Goal: Task Accomplishment & Management: Complete application form

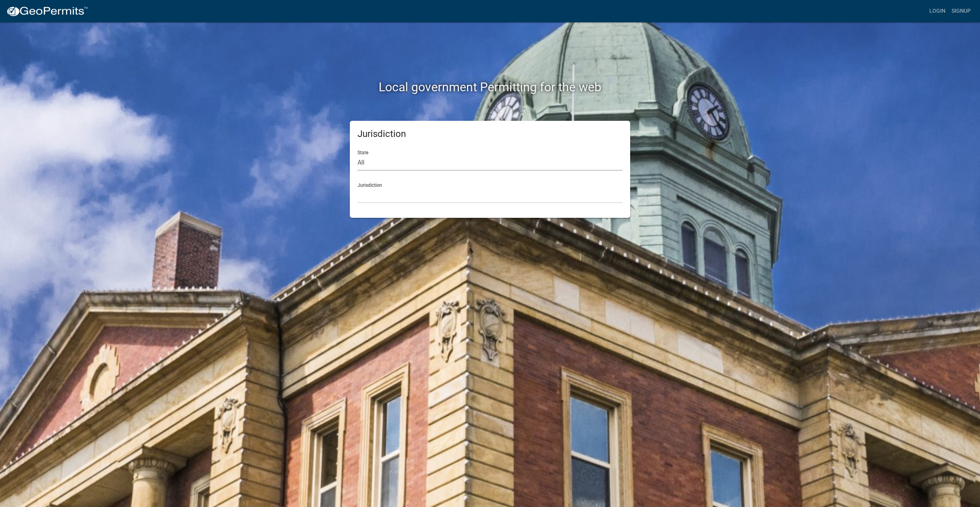
click at [409, 160] on select "All [US_STATE] [US_STATE] [US_STATE] [US_STATE] [US_STATE] [US_STATE] [US_STATE…" at bounding box center [489, 163] width 265 height 16
select select "[US_STATE]"
click at [357, 155] on select "All [US_STATE] [US_STATE] [US_STATE] [US_STATE] [US_STATE] [US_STATE] [US_STATE…" at bounding box center [489, 163] width 265 height 16
click at [388, 193] on select "[GEOGRAPHIC_DATA], [US_STATE] [GEOGRAPHIC_DATA], [US_STATE] [GEOGRAPHIC_DATA], …" at bounding box center [489, 196] width 265 height 16
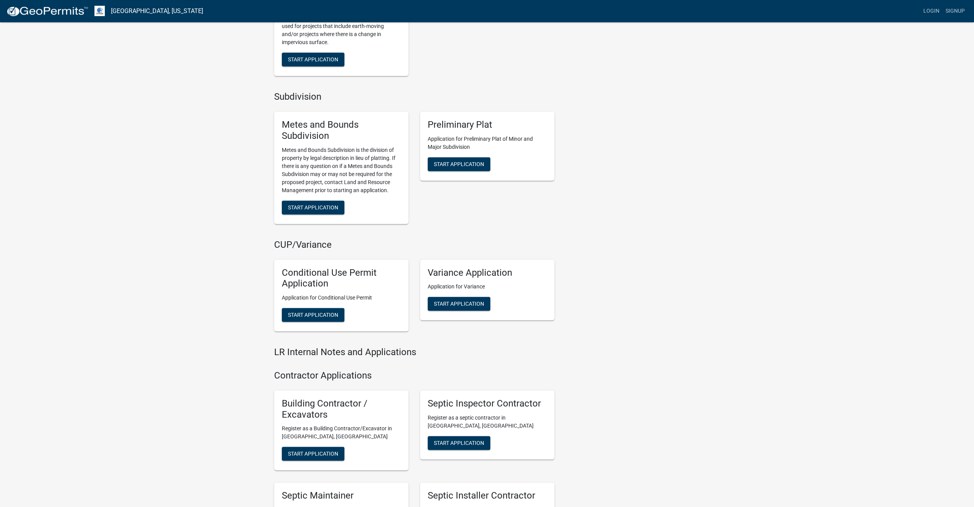
scroll to position [441, 0]
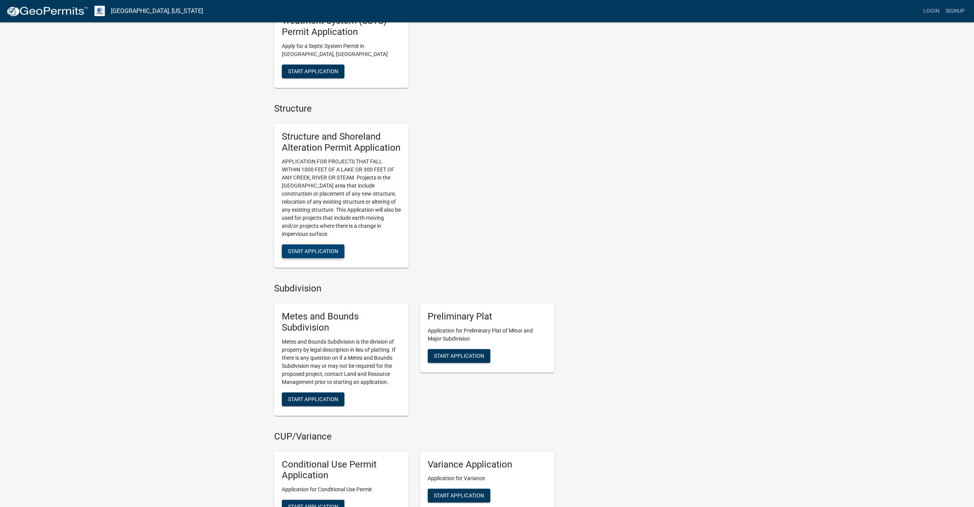
click at [322, 251] on span "Start Application" at bounding box center [313, 251] width 50 height 6
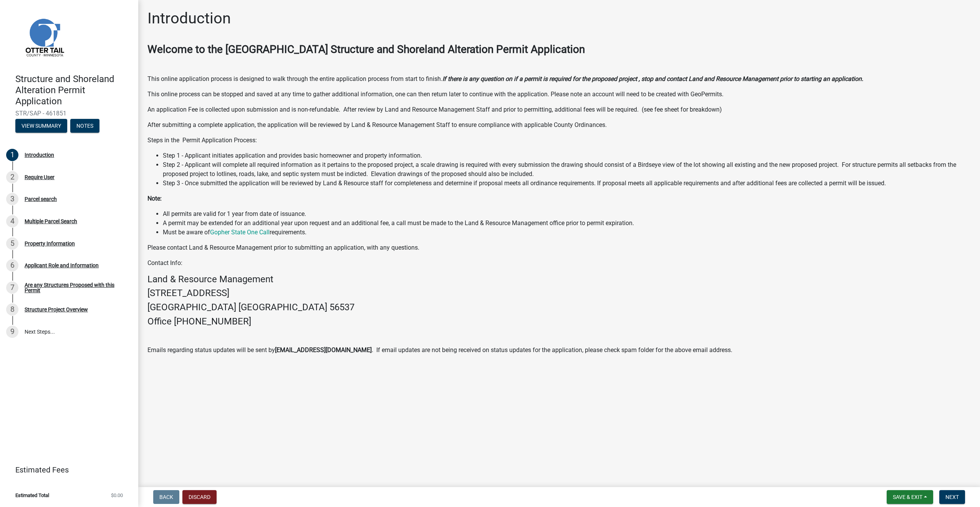
click at [432, 252] on p "Please contact Land & Resource Management prior to submitting an application, w…" at bounding box center [558, 247] width 823 height 9
click at [547, 276] on h4 "Land & Resource Management" at bounding box center [558, 279] width 823 height 11
click at [958, 496] on span "Next" at bounding box center [951, 497] width 13 height 6
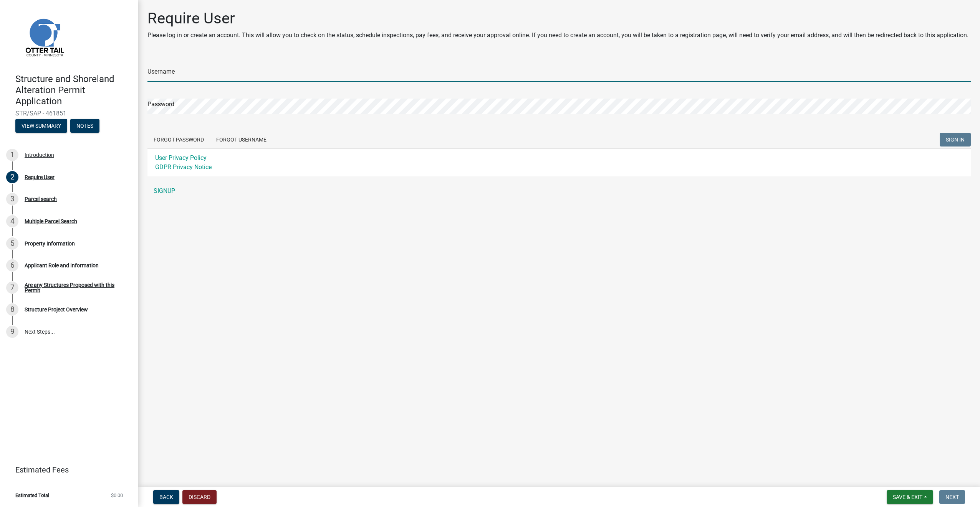
type input "mattmonke"
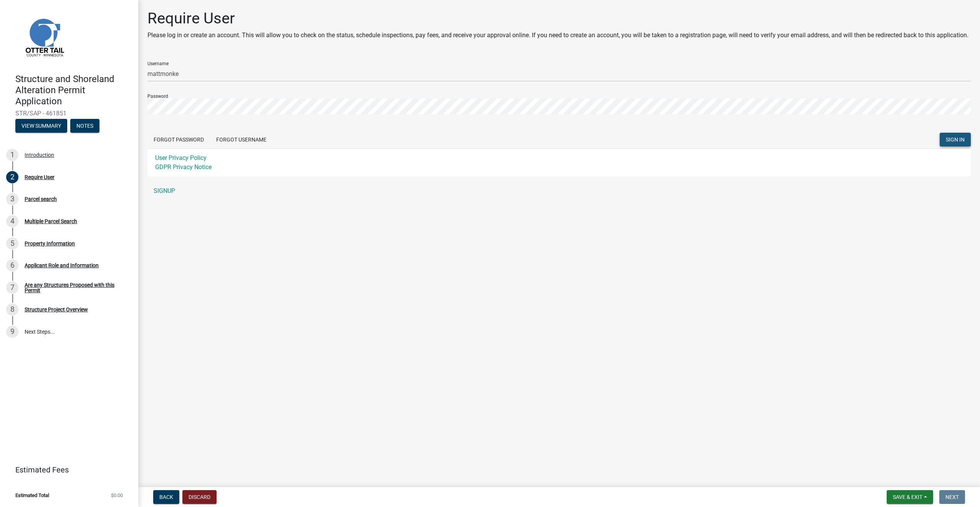
click at [951, 143] on span "SIGN IN" at bounding box center [954, 140] width 19 height 6
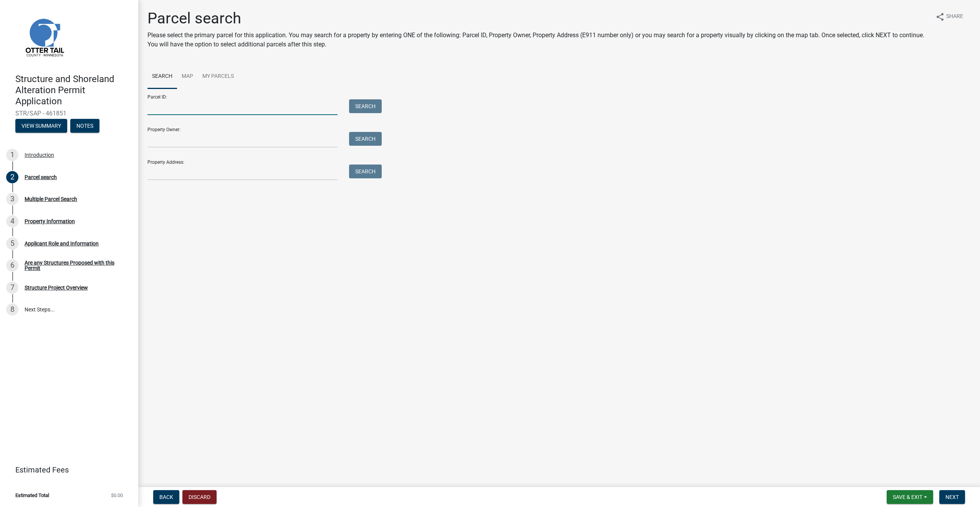
click at [254, 106] on input "Parcel ID:" at bounding box center [242, 107] width 190 height 16
click at [300, 137] on input "Property Owner:" at bounding box center [242, 140] width 190 height 16
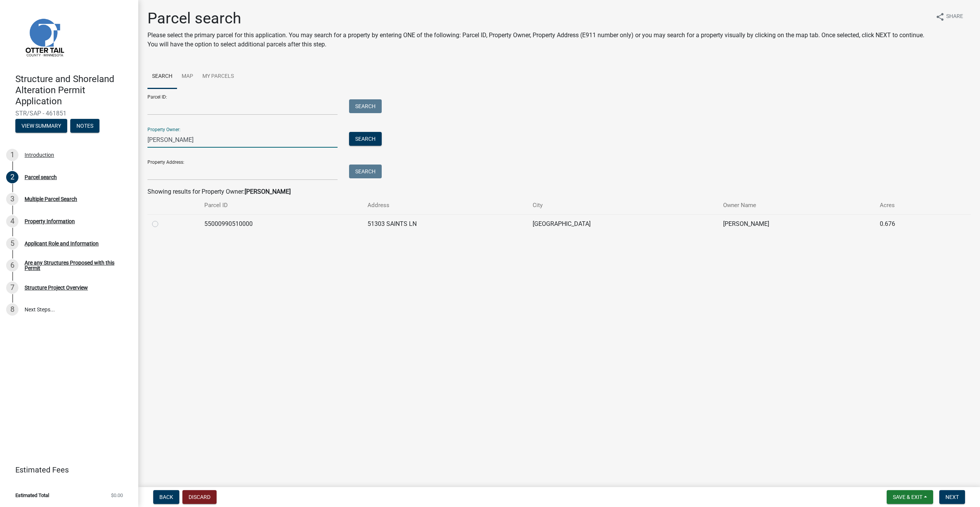
type input "[PERSON_NAME]"
click at [161, 220] on label at bounding box center [161, 220] width 0 height 0
click at [161, 223] on input "radio" at bounding box center [163, 222] width 5 height 5
radio input "true"
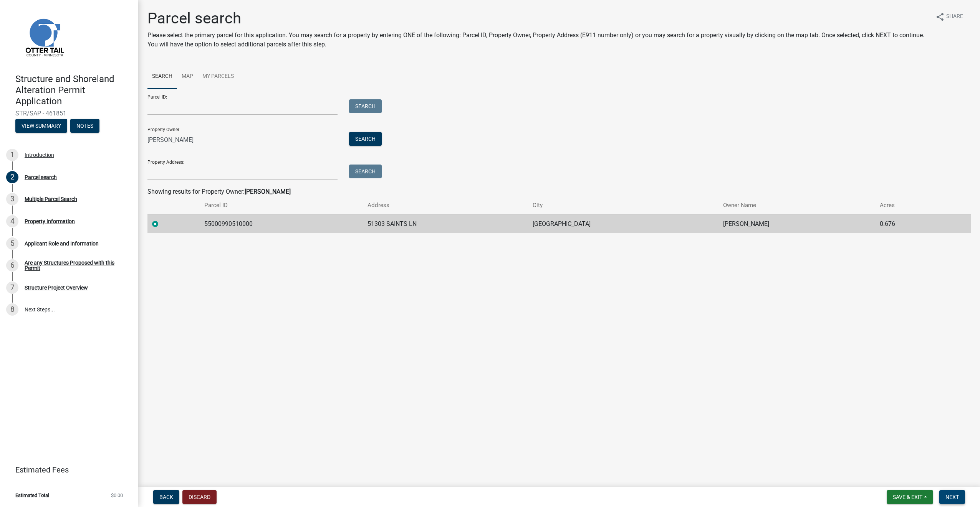
click at [956, 499] on span "Next" at bounding box center [951, 497] width 13 height 6
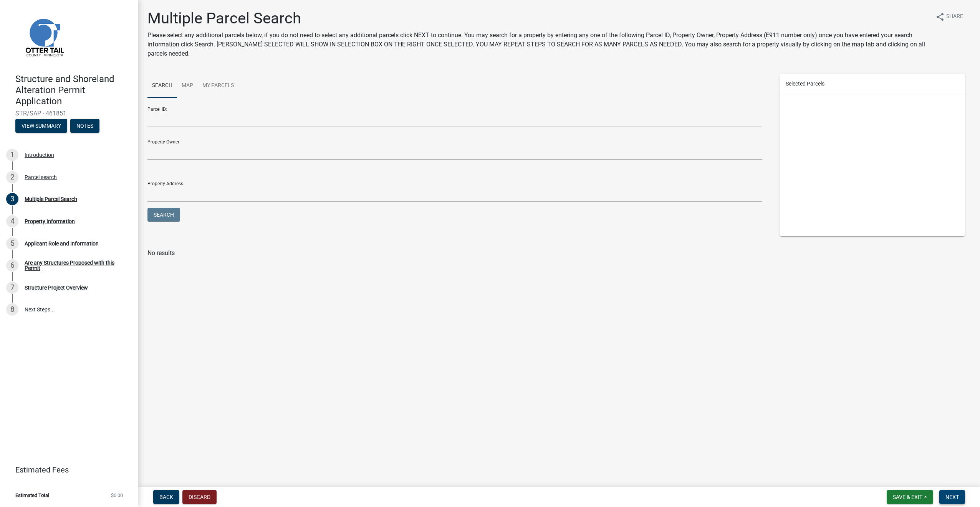
click at [952, 498] on span "Next" at bounding box center [951, 497] width 13 height 6
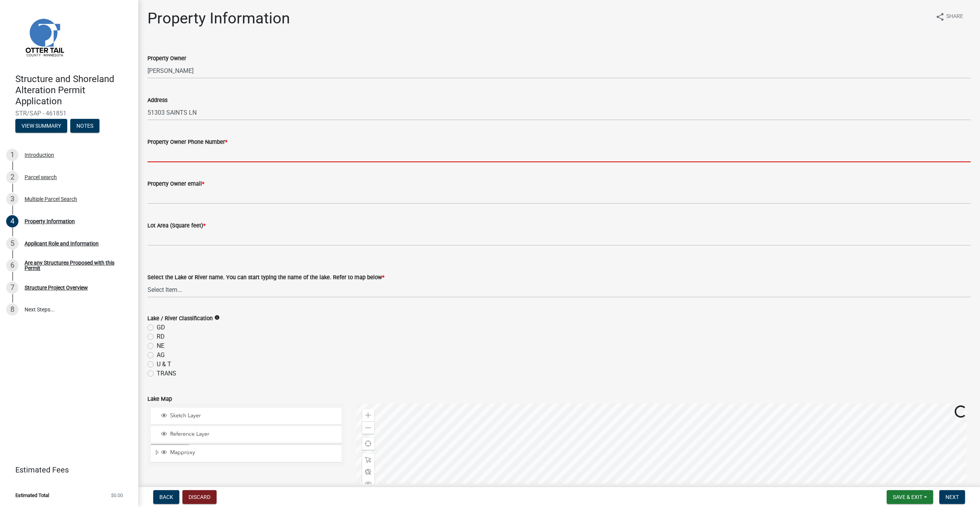
click at [209, 151] on input "Property Owner Phone Number *" at bounding box center [558, 155] width 823 height 16
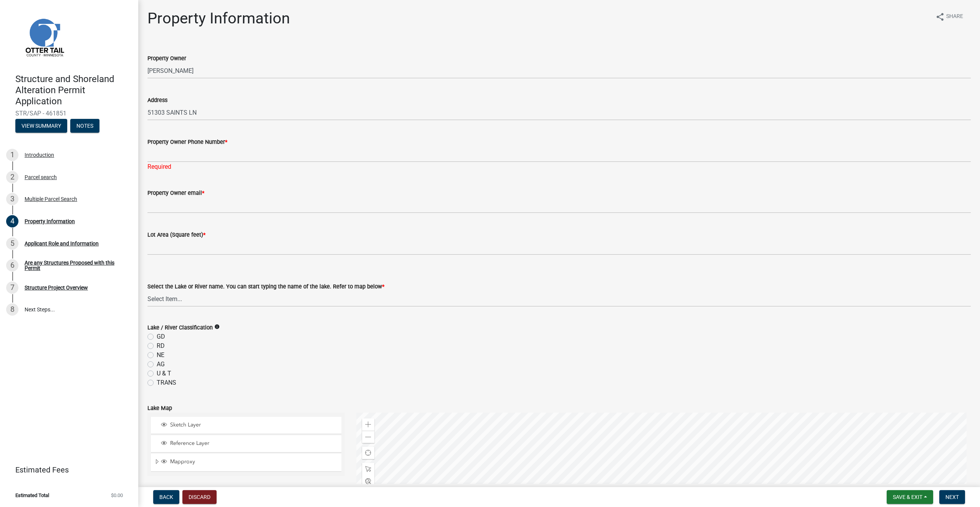
click at [507, 31] on div "Property Information share Share" at bounding box center [558, 21] width 823 height 25
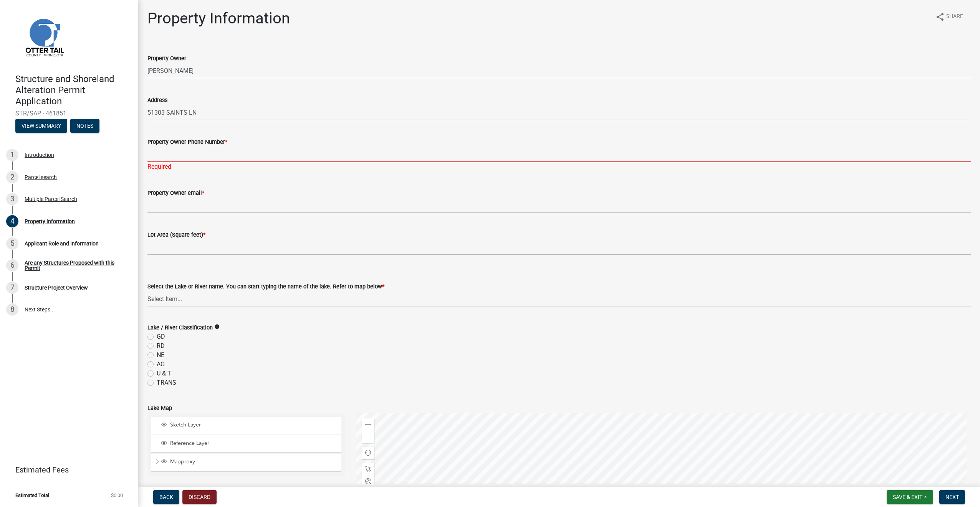
click at [223, 154] on input "Property Owner Phone Number *" at bounding box center [558, 155] width 823 height 16
type input "7013612670"
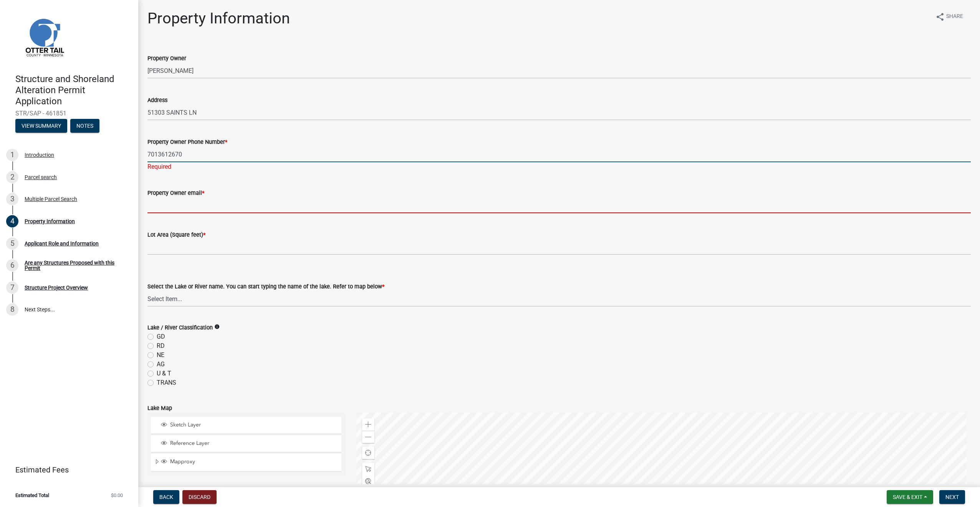
click at [197, 207] on wm-data-entity-input "Property Owner email *" at bounding box center [558, 199] width 823 height 42
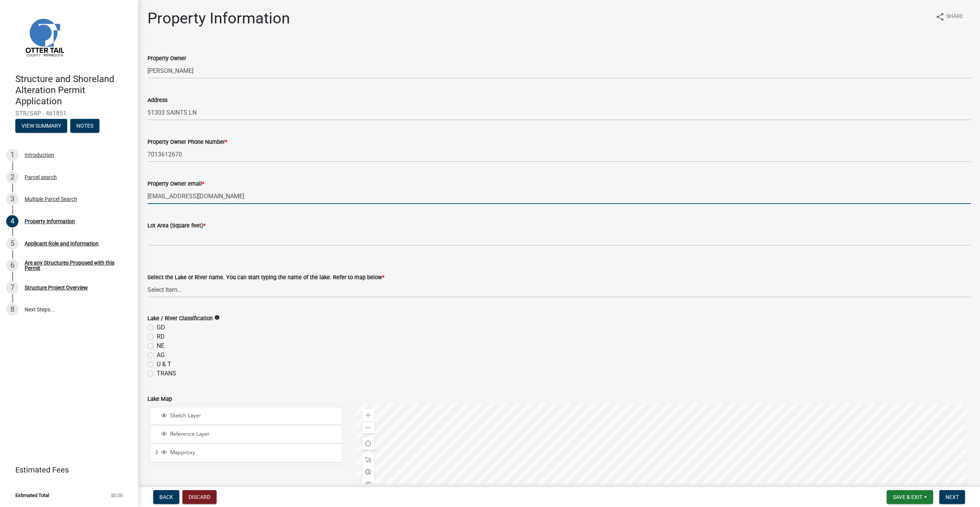
type input "[EMAIL_ADDRESS][DOMAIN_NAME]"
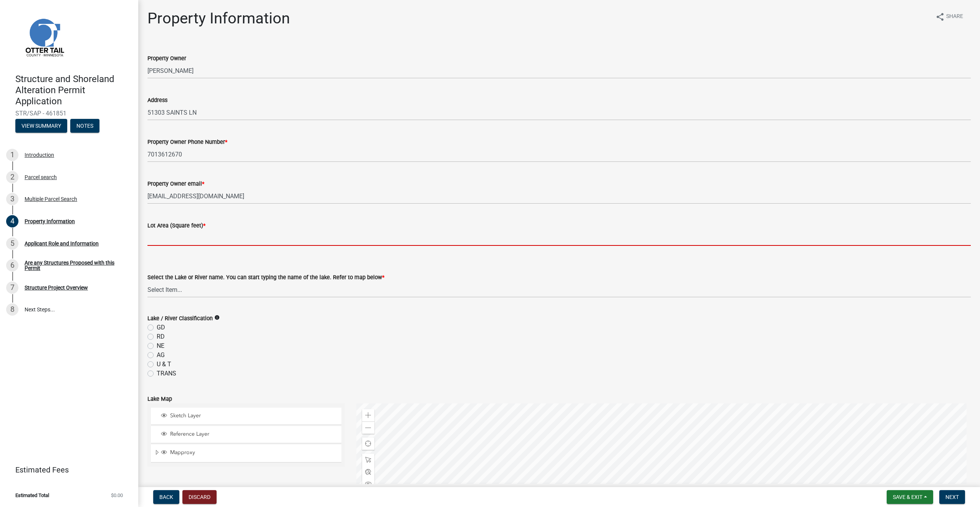
click at [189, 235] on input "text" at bounding box center [558, 238] width 823 height 16
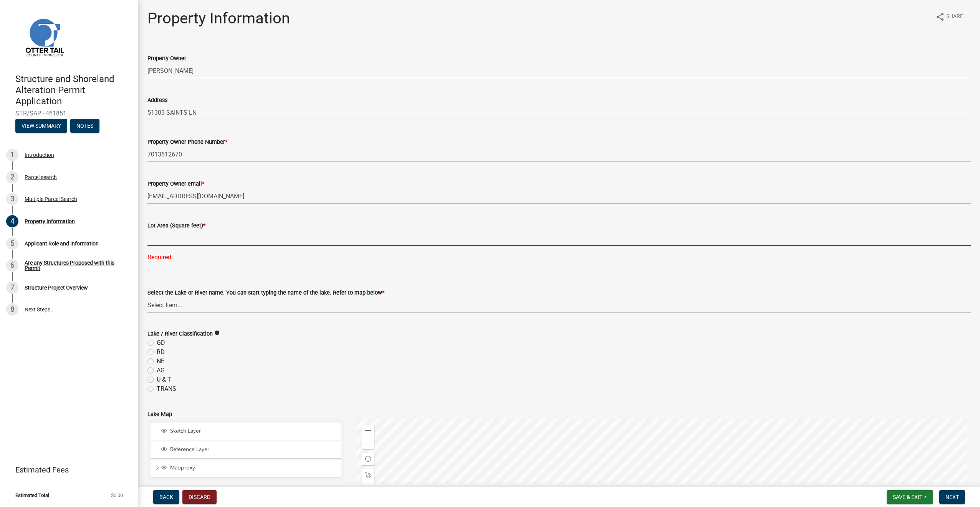
click at [219, 233] on input "text" at bounding box center [558, 238] width 823 height 16
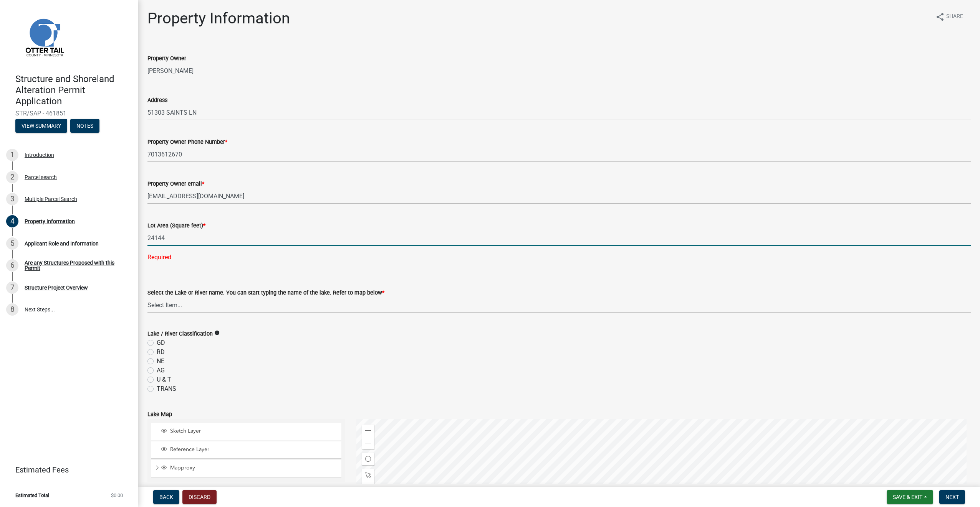
type input "24144"
click at [198, 304] on wm-data-entity-input "Select the Lake or River name. You can start typing the name of the lake. Refer…" at bounding box center [558, 294] width 823 height 52
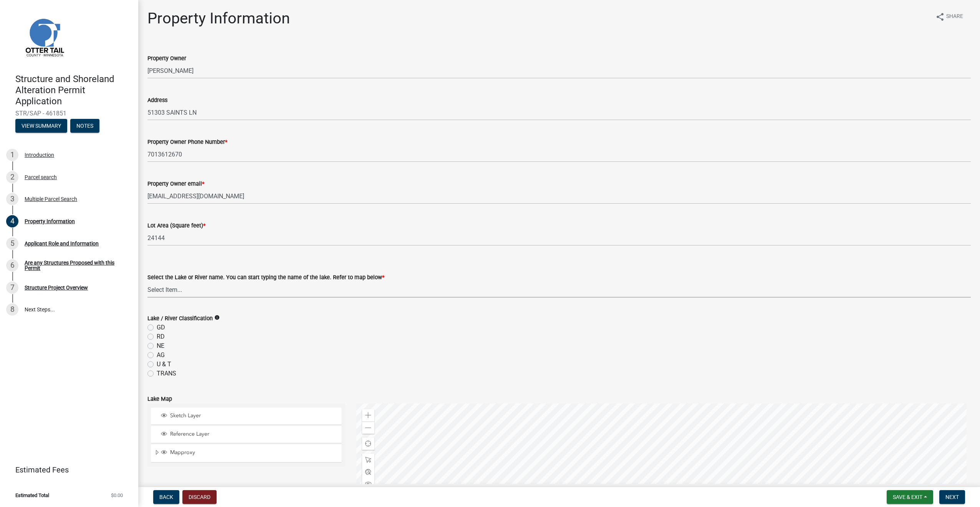
click at [183, 290] on select "Select Item... None [PERSON_NAME] 56-031 [PERSON_NAME] 56-118 [PERSON_NAME] 56-…" at bounding box center [558, 290] width 823 height 16
click at [147, 282] on select "Select Item... None [PERSON_NAME] 56-031 [PERSON_NAME] 56-118 [PERSON_NAME] 56-…" at bounding box center [558, 290] width 823 height 16
select select "758382b1-a9b7-40fb-b133-d60fa51a6422"
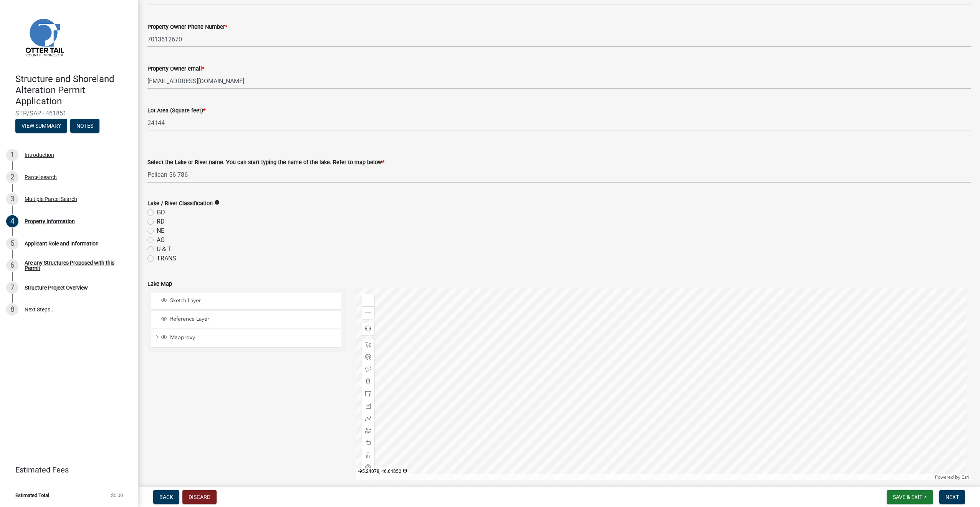
scroll to position [154, 0]
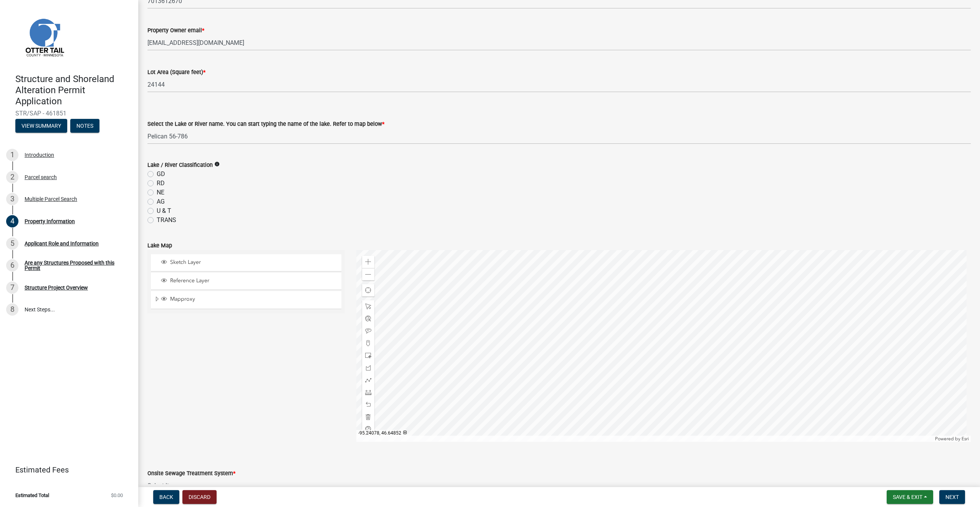
click at [157, 174] on label "GD" at bounding box center [161, 174] width 8 height 9
click at [157, 174] on input "GD" at bounding box center [159, 172] width 5 height 5
radio input "true"
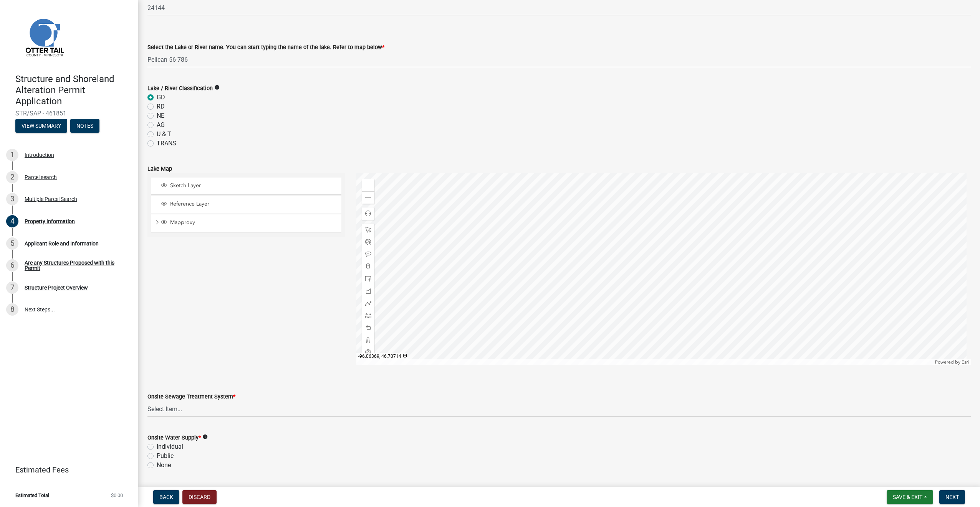
scroll to position [269, 0]
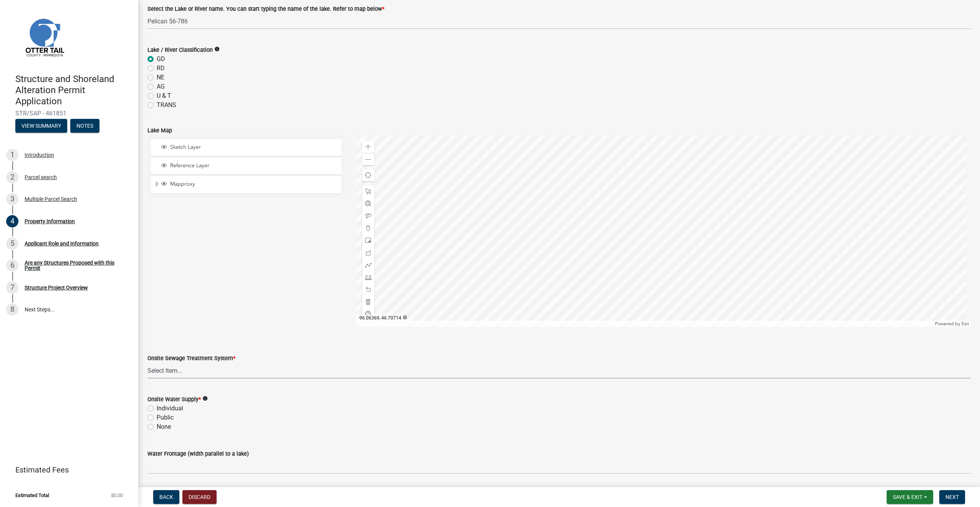
click at [193, 368] on select "Select Item... L&R Certificate of Compliance within 5yrs Compliance Inspection …" at bounding box center [558, 371] width 823 height 16
click at [147, 363] on select "Select Item... L&R Certificate of Compliance within 5yrs Compliance Inspection …" at bounding box center [558, 371] width 823 height 16
select select "91995f90-6606-463b-bec3-c5862f147548"
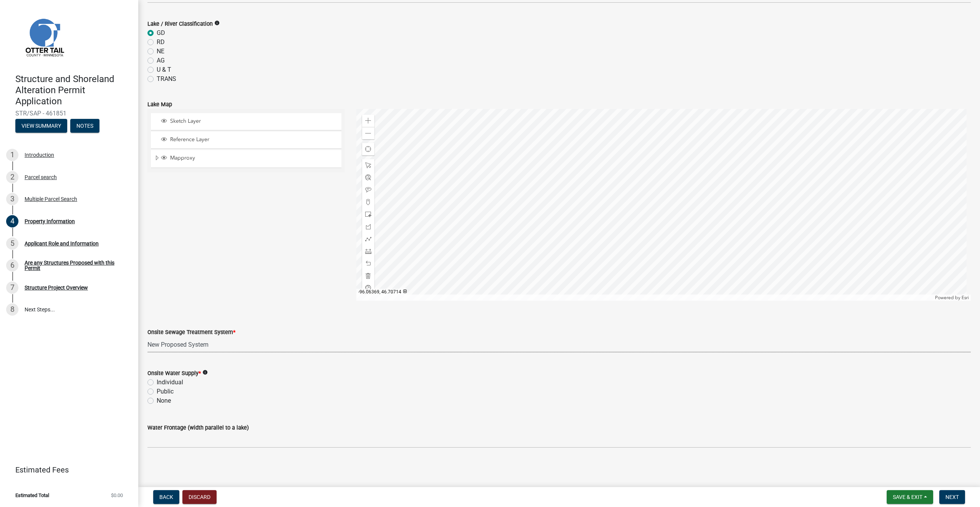
click at [157, 383] on label "Individual" at bounding box center [170, 382] width 26 height 9
click at [157, 383] on input "Individual" at bounding box center [159, 380] width 5 height 5
radio input "true"
click at [241, 440] on input "Water Frontage (width parallel to a lake)" at bounding box center [558, 441] width 823 height 16
type input "149"
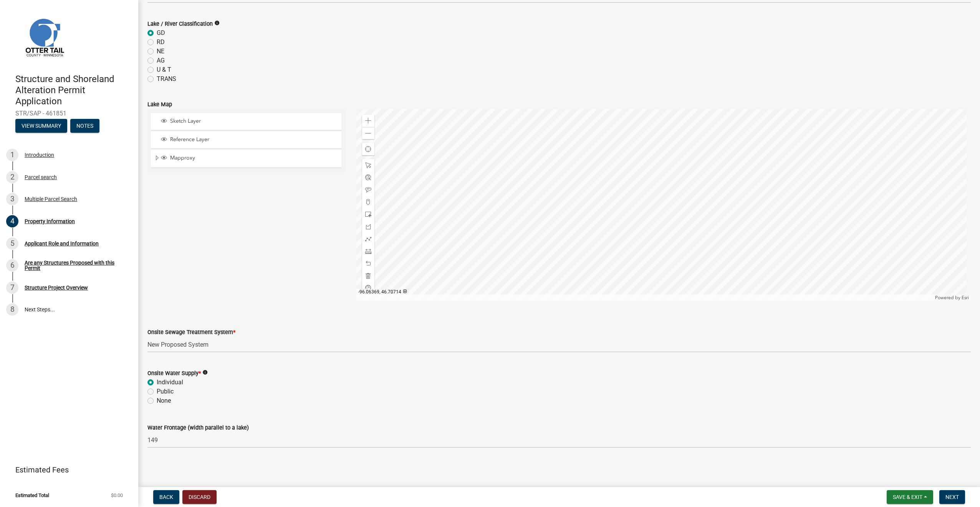
click at [331, 398] on div "None" at bounding box center [558, 401] width 823 height 9
click at [953, 498] on span "Next" at bounding box center [951, 497] width 13 height 6
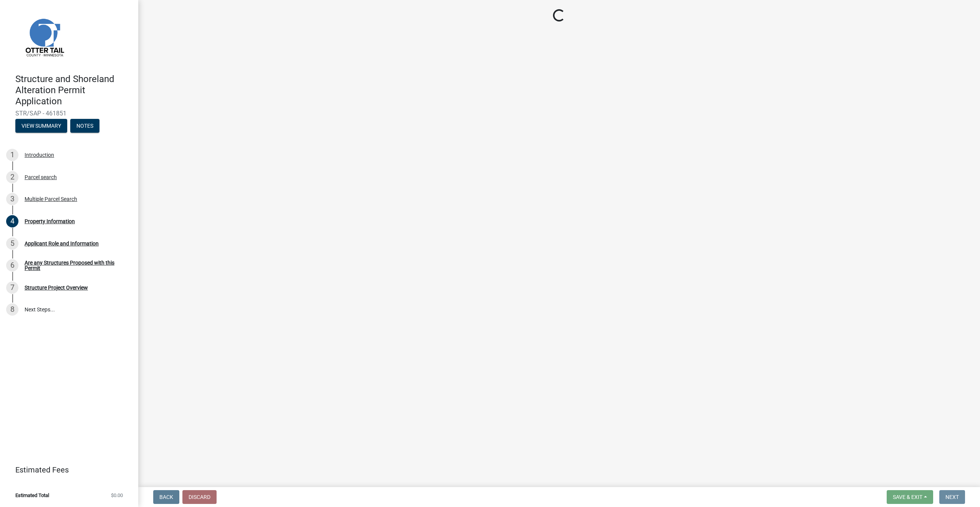
scroll to position [0, 0]
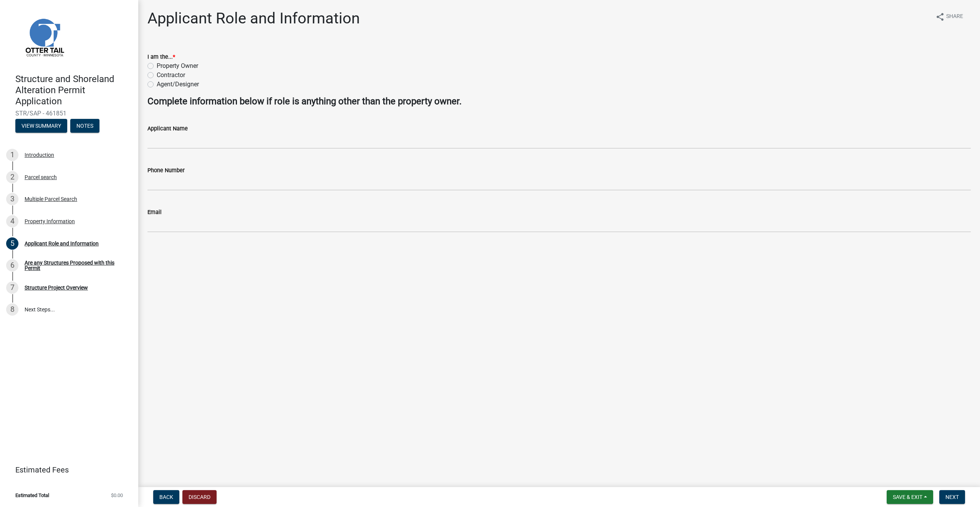
click at [157, 84] on label "Agent/Designer" at bounding box center [178, 84] width 42 height 9
click at [157, 84] on input "Agent/Designer" at bounding box center [159, 82] width 5 height 5
radio input "true"
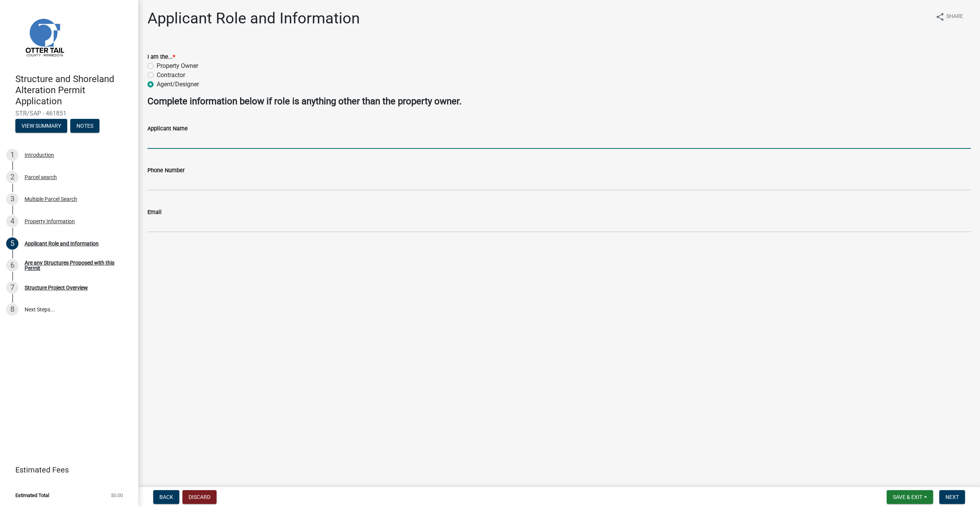
click at [186, 141] on input "Applicant Name" at bounding box center [558, 141] width 823 height 16
type input "[PERSON_NAME]"
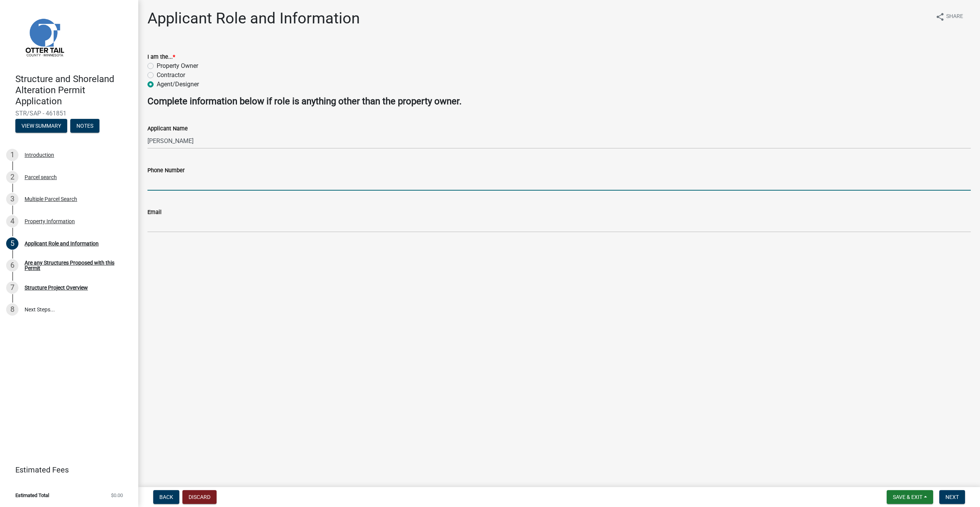
click at [187, 182] on input "Phone Number" at bounding box center [558, 183] width 823 height 16
type input "2182051349"
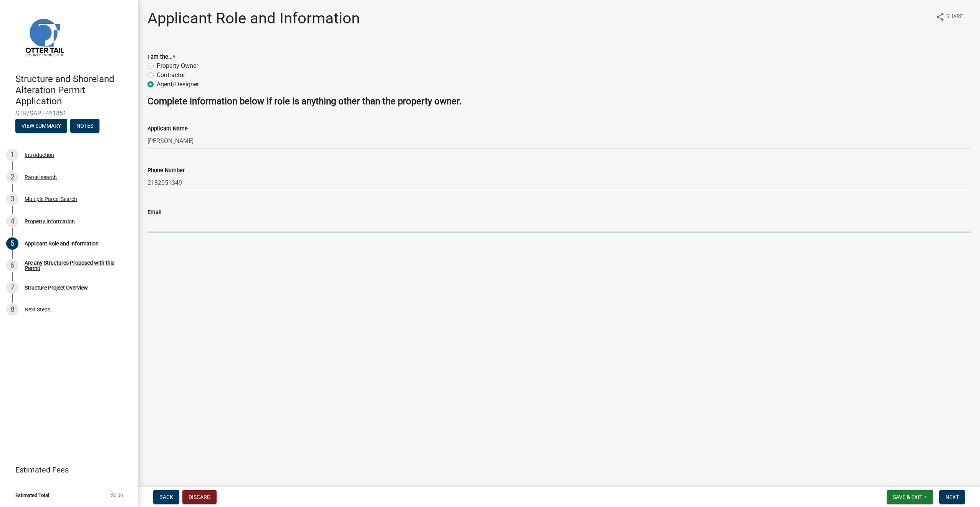
click at [158, 223] on input "Email" at bounding box center [558, 225] width 823 height 16
type input "[PERSON_NAME][EMAIL_ADDRESS][PERSON_NAME][DOMAIN_NAME]"
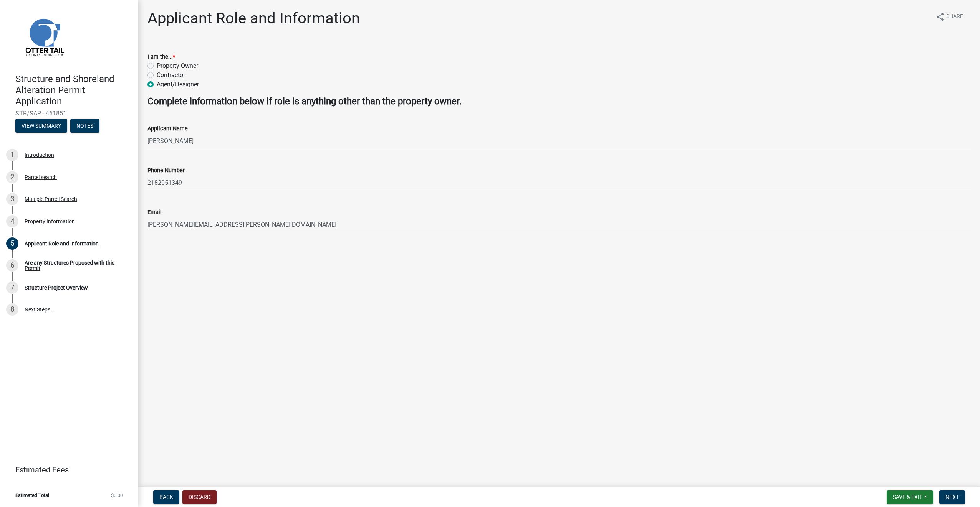
click at [297, 299] on main "Applicant Role and Information share Share I am the... * Property Owner Contrac…" at bounding box center [558, 242] width 841 height 484
click at [955, 496] on span "Next" at bounding box center [951, 497] width 13 height 6
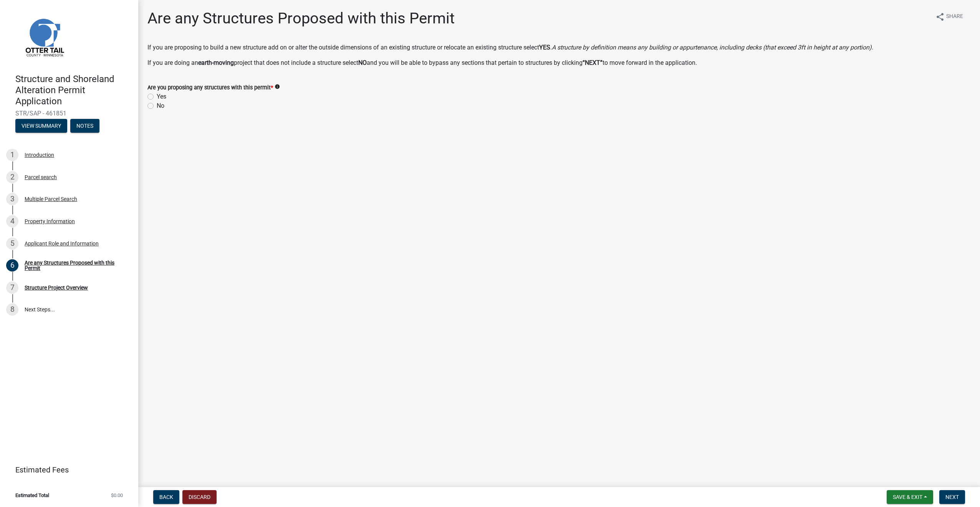
click at [157, 96] on label "Yes" at bounding box center [162, 96] width 10 height 9
click at [157, 96] on input "Yes" at bounding box center [159, 94] width 5 height 5
radio input "true"
click at [953, 497] on span "Next" at bounding box center [951, 497] width 13 height 6
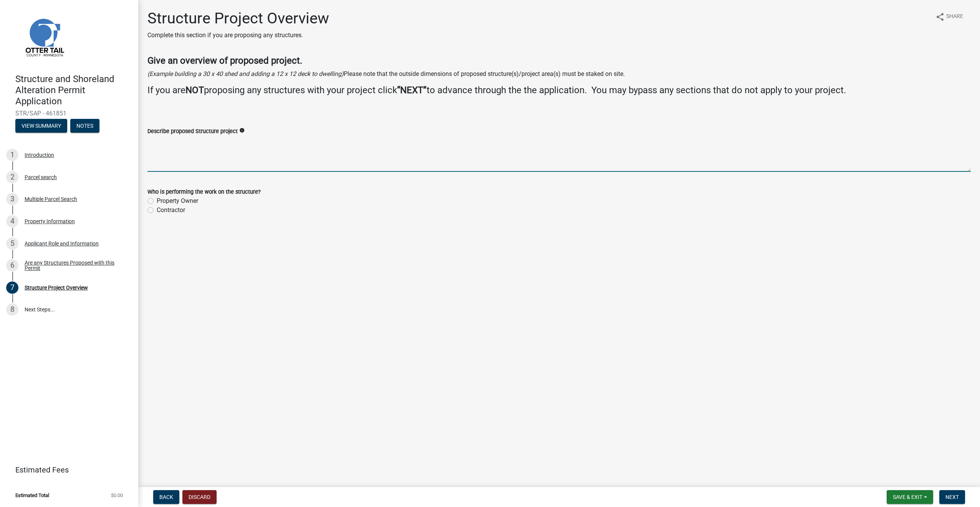
click at [223, 149] on textarea "Describe proposed Structure project" at bounding box center [558, 154] width 823 height 36
click at [157, 210] on label "Contractor" at bounding box center [171, 210] width 28 height 9
click at [157, 210] on input "Contractor" at bounding box center [159, 208] width 5 height 5
radio input "true"
click at [188, 150] on textarea "Describe proposed Structure project" at bounding box center [558, 154] width 823 height 36
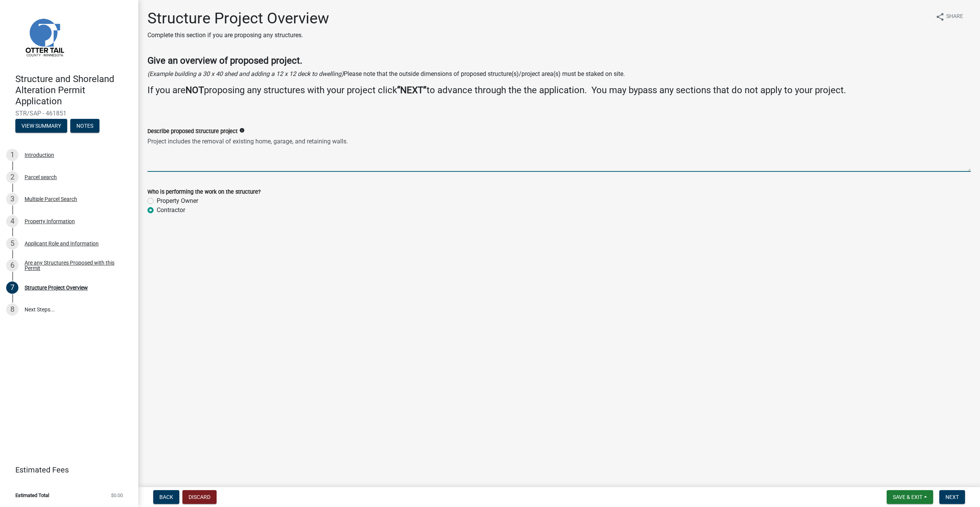
click at [225, 144] on textarea "Project includes the removal of existing home, garage, and retaining walls." at bounding box center [558, 154] width 823 height 36
click at [411, 141] on textarea "Project includes the removal and replacement of existing home, garage, and reta…" at bounding box center [558, 154] width 823 height 36
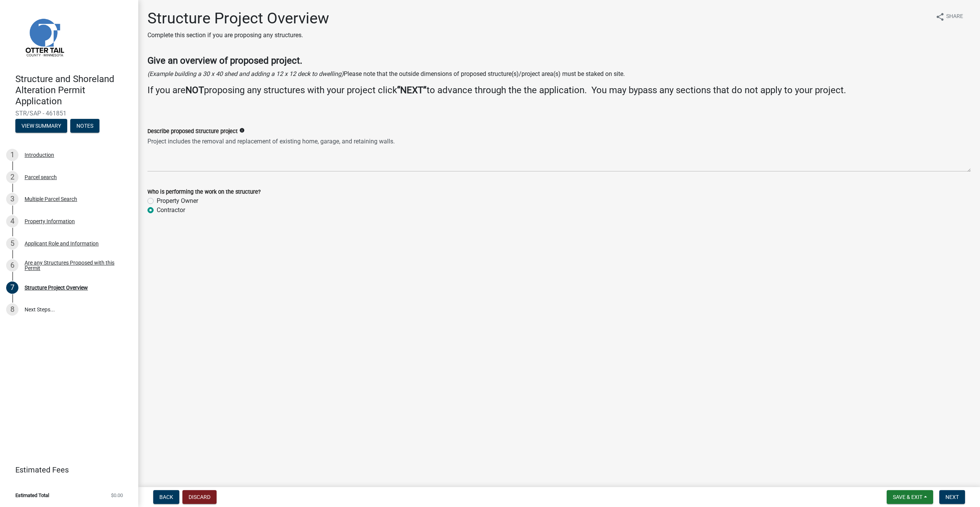
click at [240, 131] on icon "info" at bounding box center [241, 130] width 5 height 5
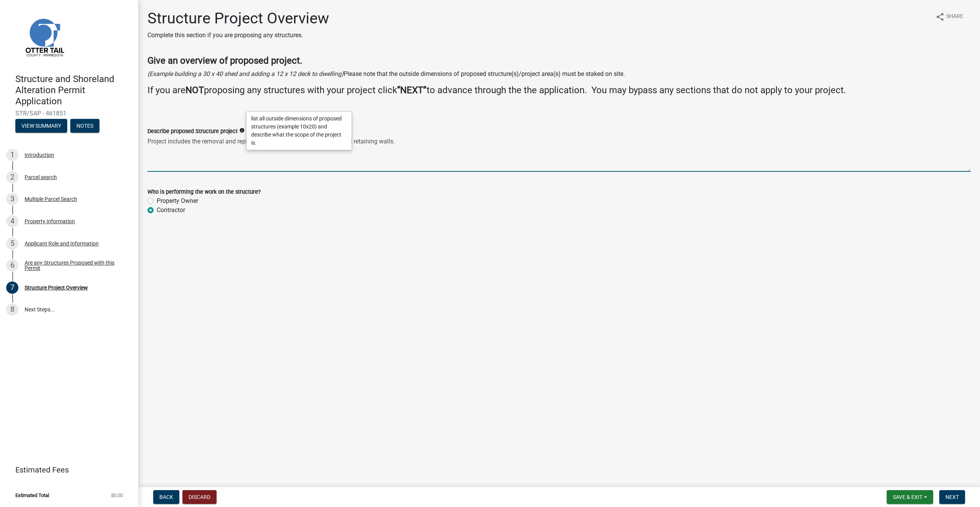
click at [410, 144] on textarea "Project includes the removal and replacement of existing home, garage, and reta…" at bounding box center [558, 154] width 823 height 36
click at [411, 144] on textarea "Project includes the removal and replacement of existing home, garage, and reta…" at bounding box center [558, 154] width 823 height 36
click at [413, 141] on textarea "Project includes the removal and replacement of existing home, garage, and reta…" at bounding box center [558, 154] width 823 height 36
click at [193, 161] on textarea "Project includes the removal and replacement of existing home, garage, and reta…" at bounding box center [558, 154] width 823 height 36
click at [436, 143] on textarea "Project includes the removal and replacement of existing home, garage, and reta…" at bounding box center [558, 154] width 823 height 36
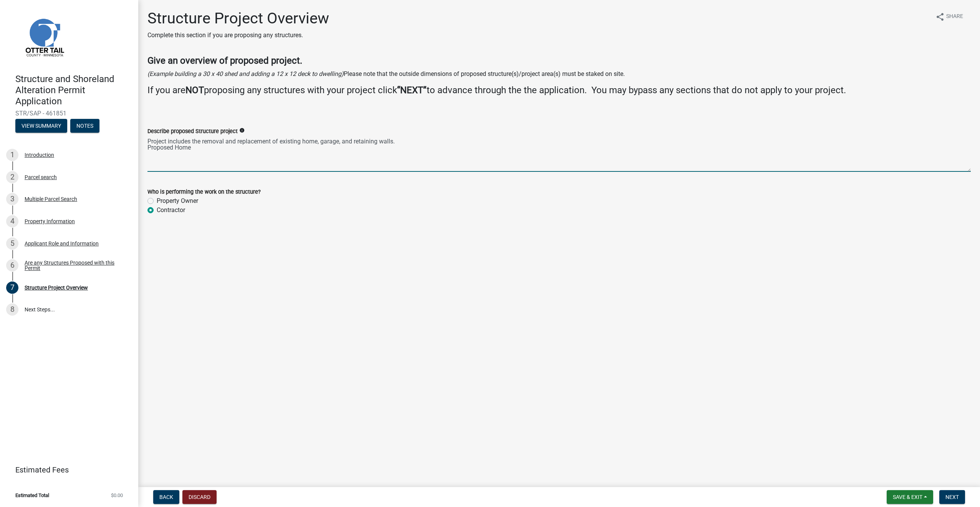
click at [277, 152] on textarea "Project includes the removal and replacement of existing home, garage, and reta…" at bounding box center [558, 154] width 823 height 36
click at [216, 149] on textarea "Project includes the removal and replacement of existing home, garage, and reta…" at bounding box center [558, 154] width 823 height 36
click at [260, 148] on textarea "Project includes the removal and replacement of existing home, garage, and reta…" at bounding box center [558, 154] width 823 height 36
click at [332, 147] on textarea "Project includes the removal and replacement of existing home, garage, and reta…" at bounding box center [558, 154] width 823 height 36
click at [383, 147] on textarea "Project includes the removal and replacement of existing home, garage, and reta…" at bounding box center [558, 154] width 823 height 36
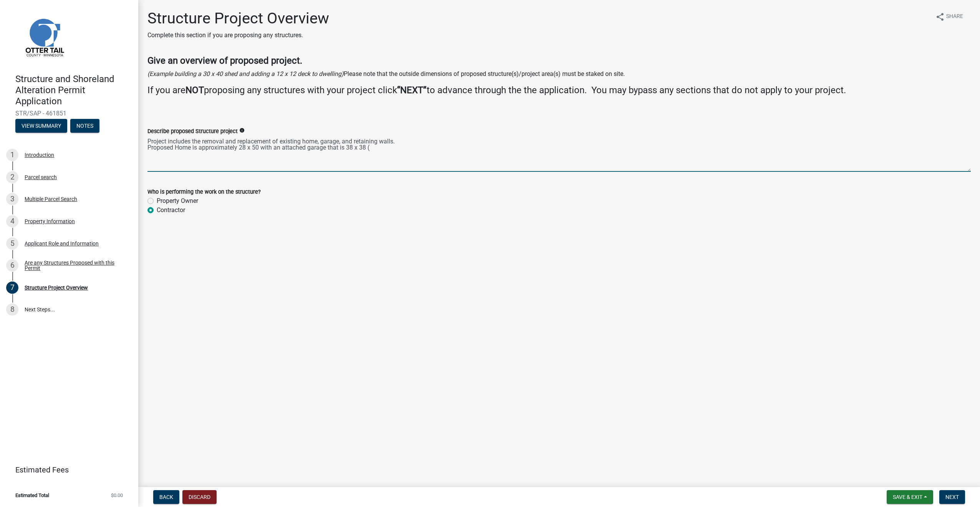
click at [380, 147] on textarea "Project includes the removal and replacement of existing home, garage, and reta…" at bounding box center [558, 154] width 823 height 36
click at [432, 147] on textarea "Project includes the removal and replacement of existing home, garage, and reta…" at bounding box center [558, 154] width 823 height 36
click at [536, 149] on textarea "Project includes the removal and replacement of existing home, garage, and reta…" at bounding box center [558, 154] width 823 height 36
click at [531, 149] on textarea "Project includes the removal and replacement of existing home, garage, and reta…" at bounding box center [558, 154] width 823 height 36
click at [642, 147] on textarea "Project includes the removal and replacement of existing home, garage, and reta…" at bounding box center [558, 154] width 823 height 36
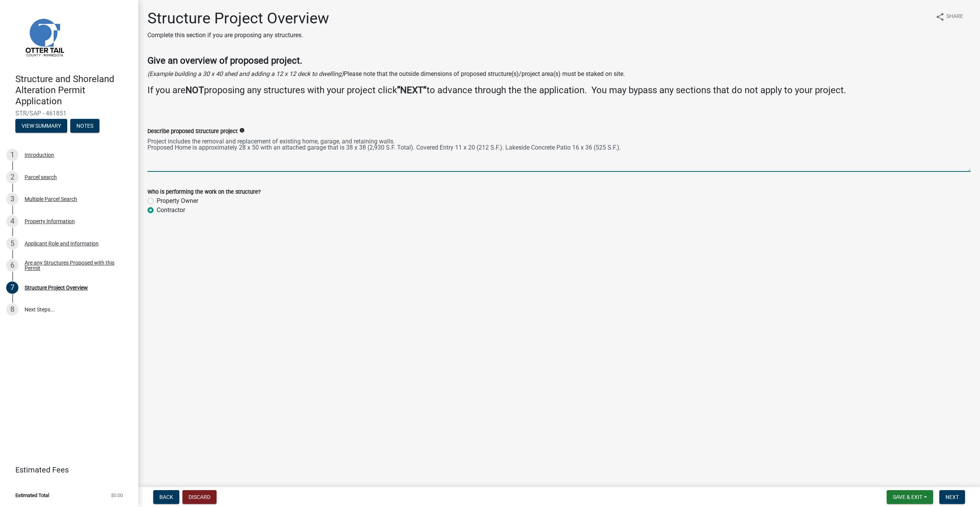
click at [672, 148] on textarea "Project includes the removal and replacement of existing home, garage, and reta…" at bounding box center [558, 154] width 823 height 36
type textarea "Project includes the removal and replacement of existing home, garage, and reta…"
